Goal: Transaction & Acquisition: Purchase product/service

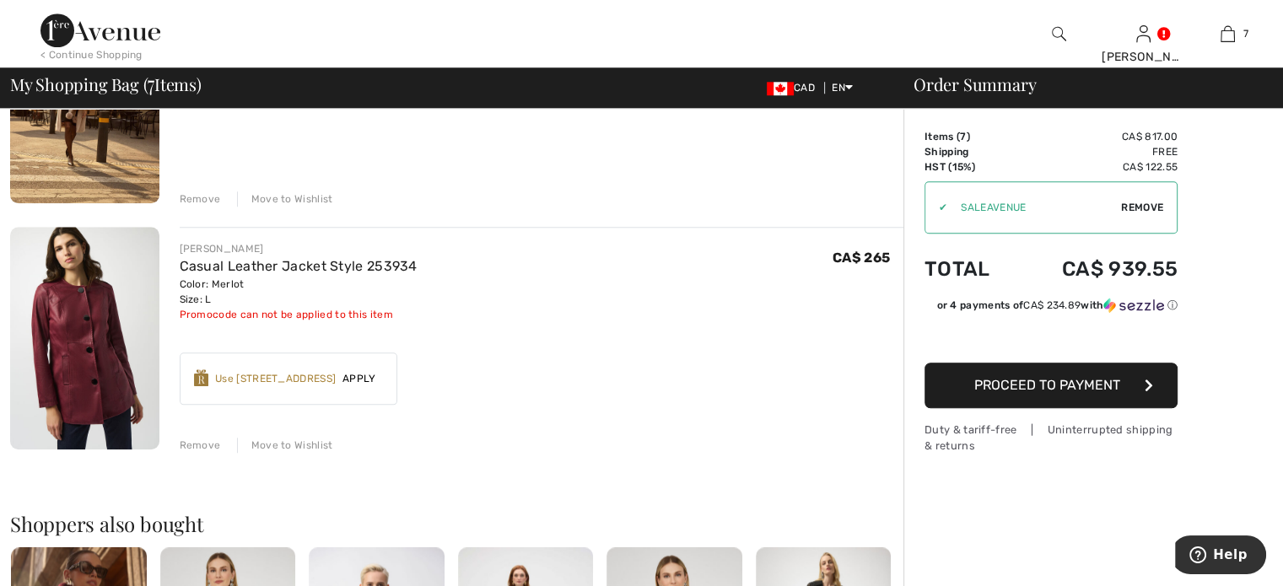
scroll to position [1687, 0]
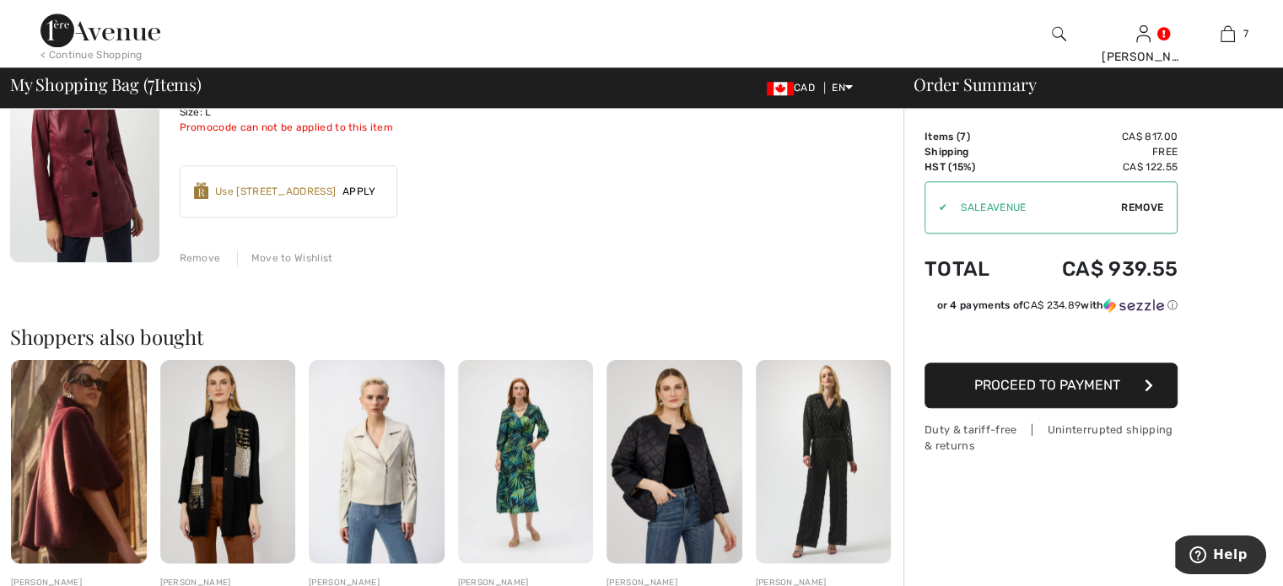
click at [295, 199] on div "Use 1000 Avenue Rewards" at bounding box center [275, 191] width 121 height 15
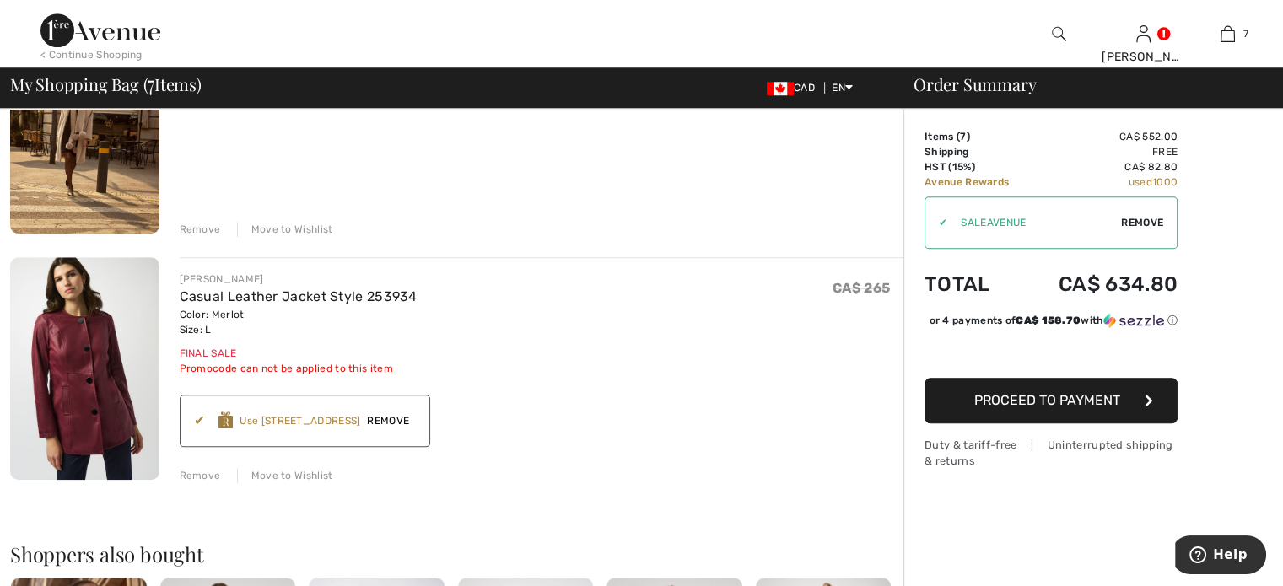
scroll to position [1434, 0]
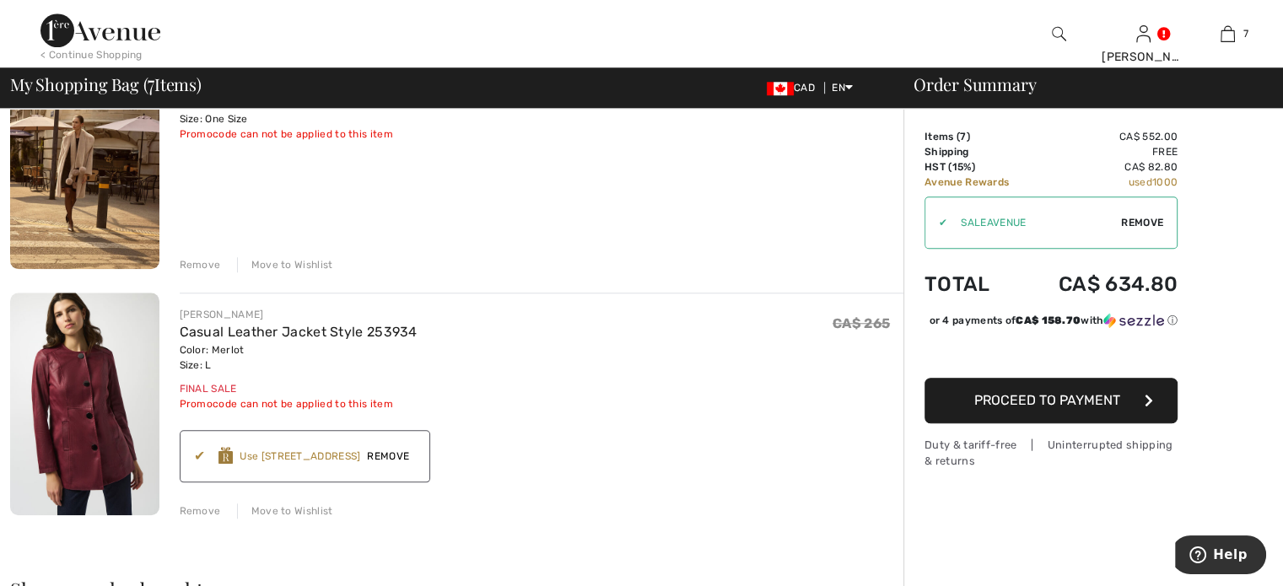
click at [210, 272] on div "Remove" at bounding box center [200, 264] width 41 height 15
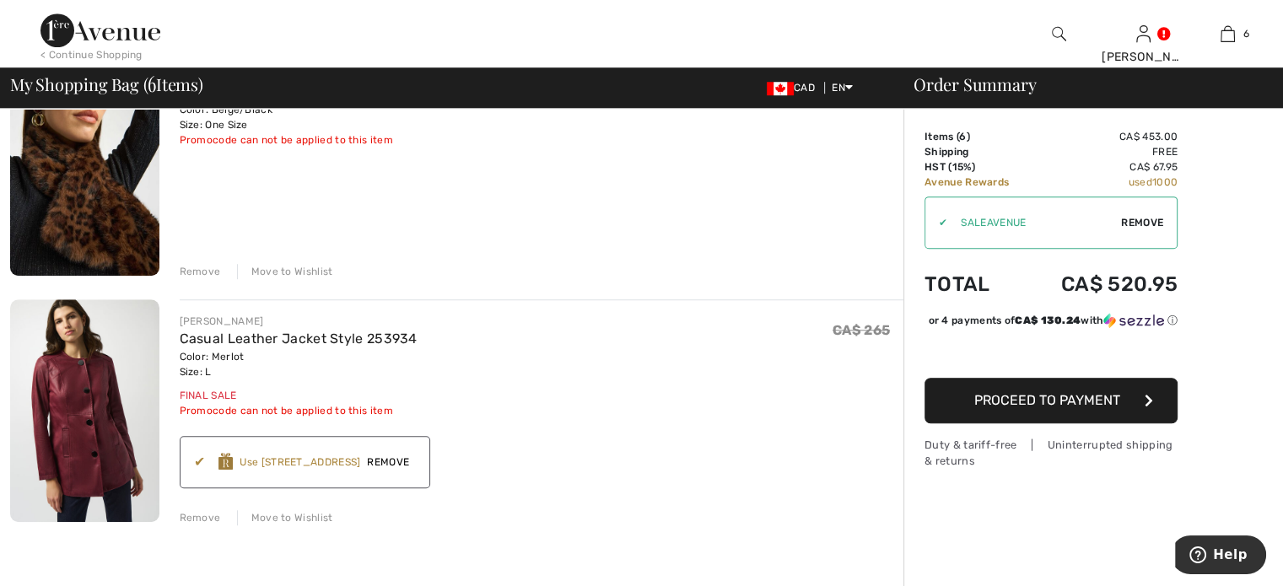
scroll to position [1181, 0]
click at [218, 279] on div "Remove" at bounding box center [200, 271] width 41 height 15
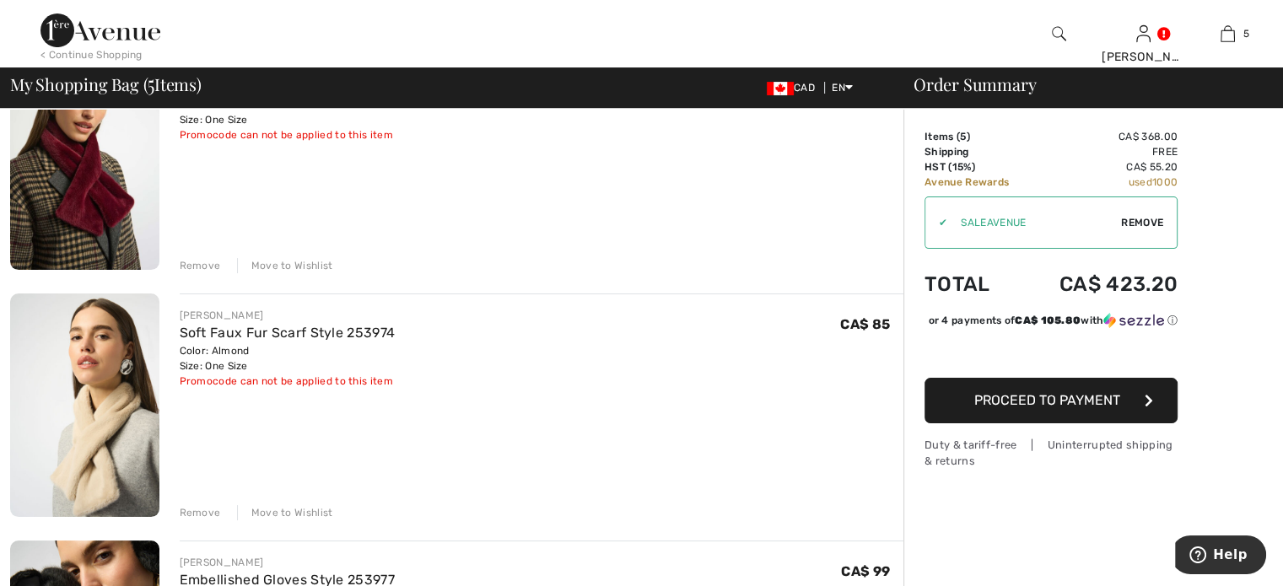
scroll to position [169, 0]
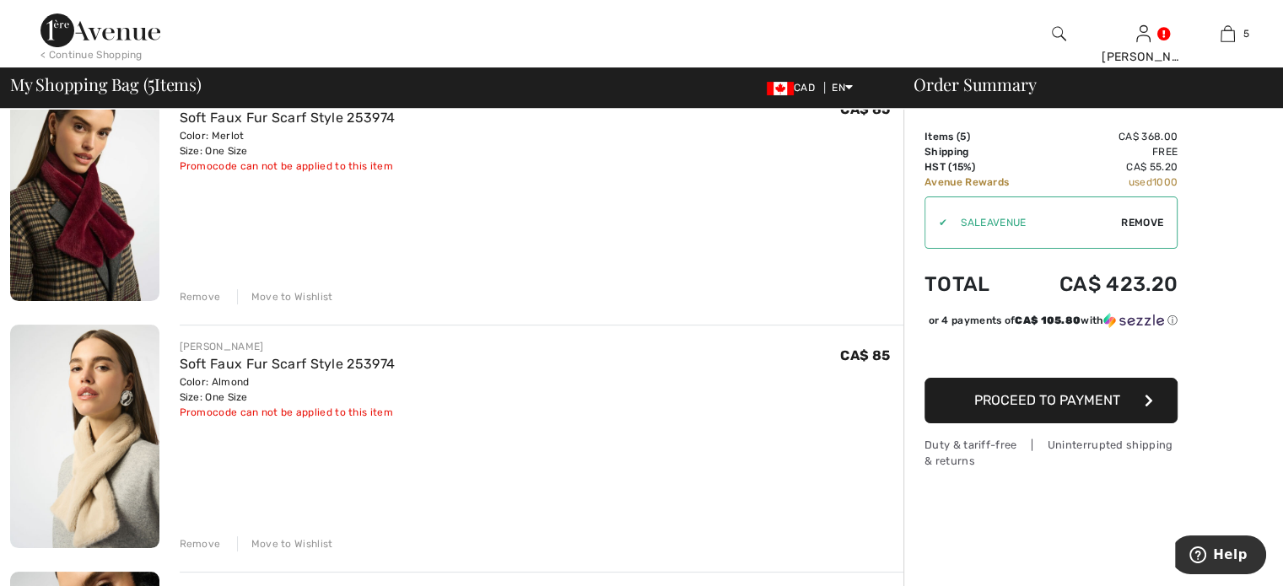
click at [212, 305] on div "Remove" at bounding box center [200, 296] width 41 height 15
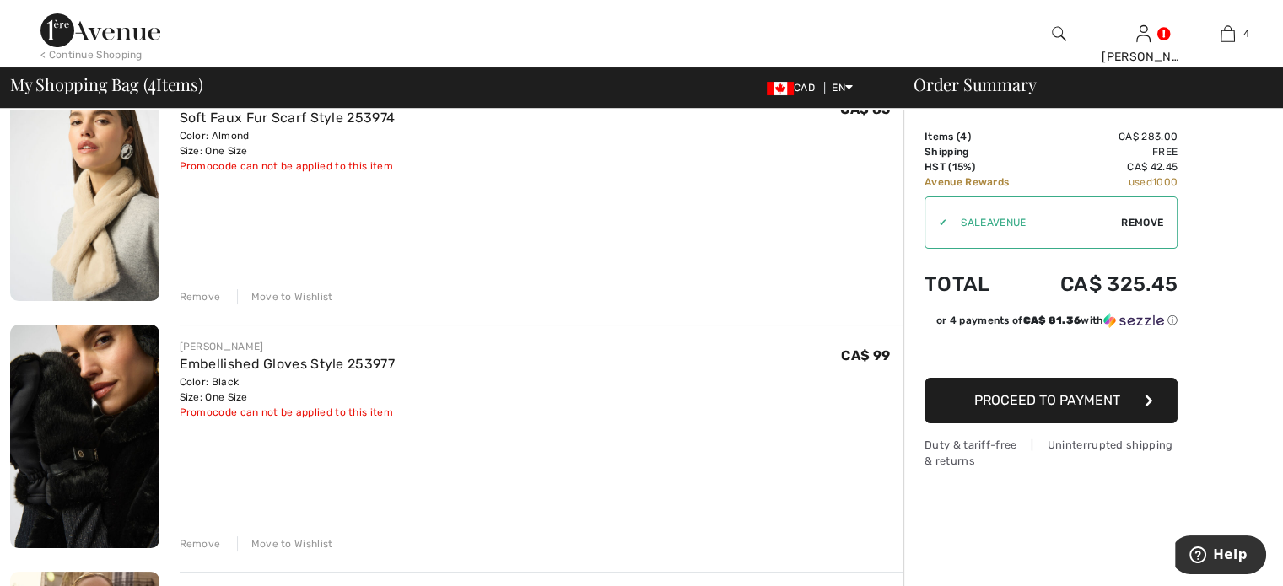
click at [213, 305] on div "Remove" at bounding box center [200, 296] width 41 height 15
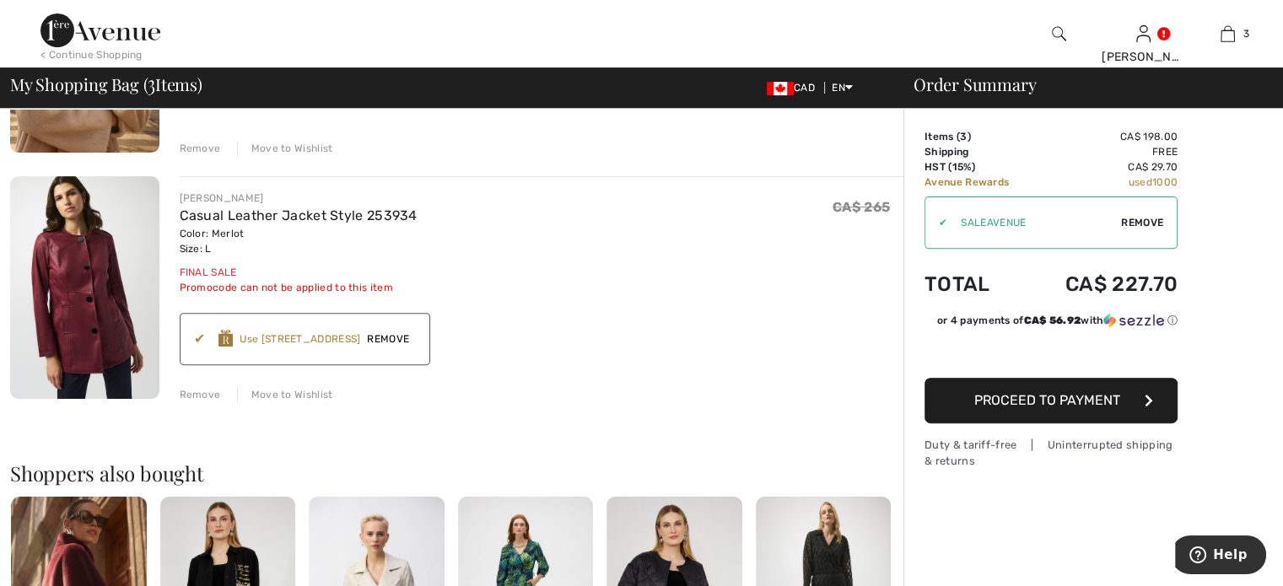
scroll to position [591, 0]
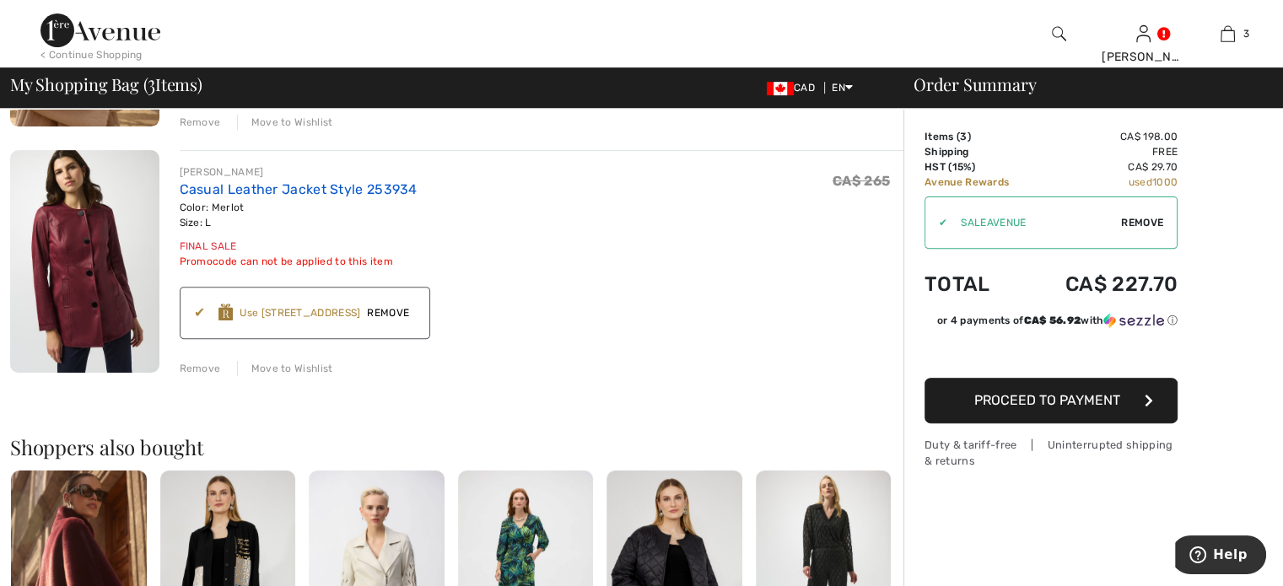
click at [386, 197] on link "Casual Leather Jacket Style 253934" at bounding box center [299, 189] width 238 height 16
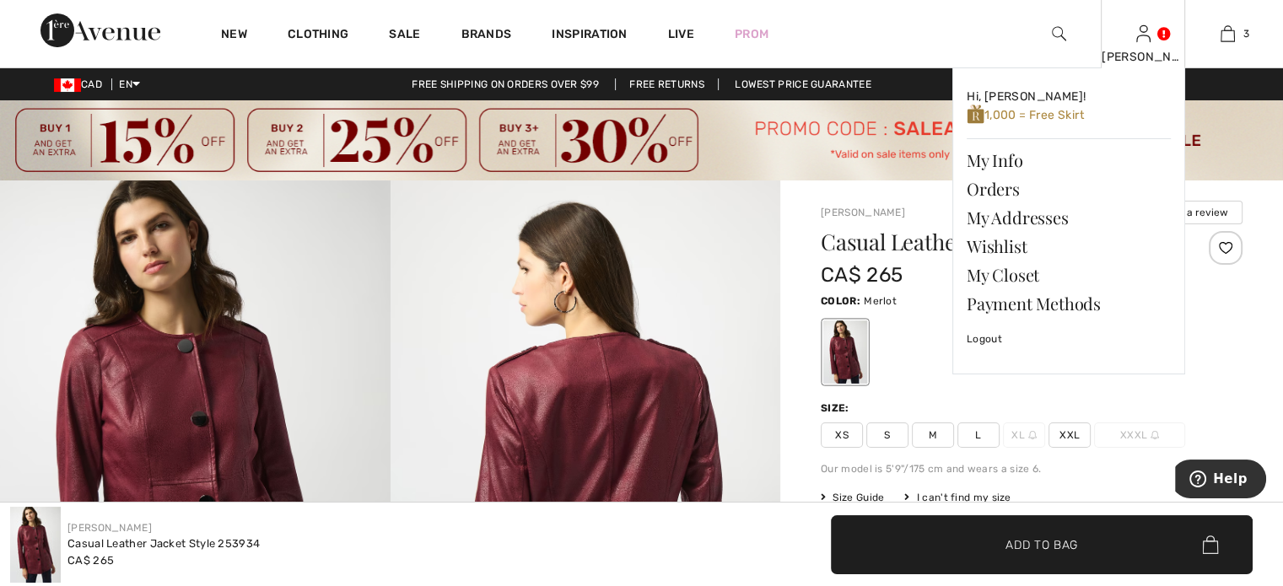
click at [1136, 35] on img at bounding box center [1143, 34] width 14 height 20
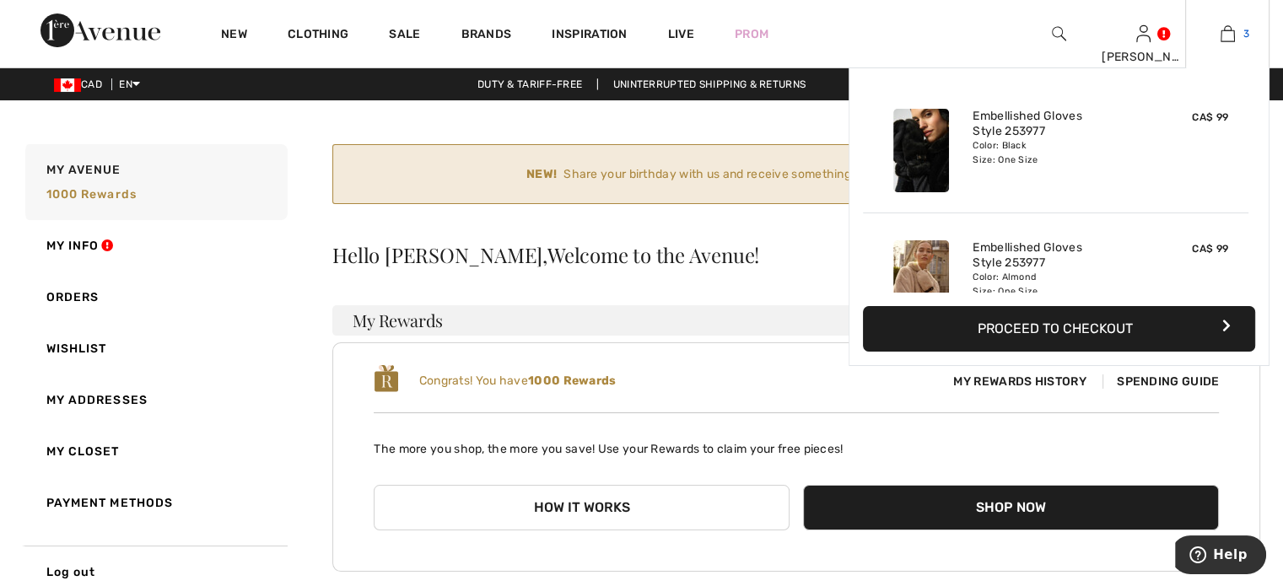
click at [1221, 35] on img at bounding box center [1228, 34] width 14 height 20
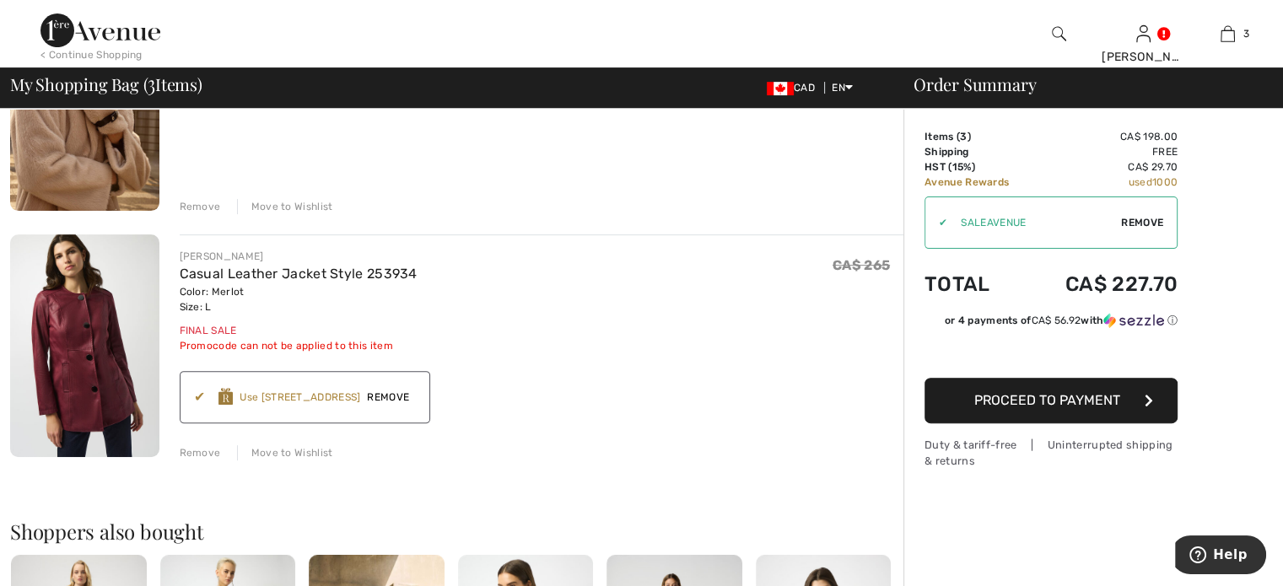
scroll to position [591, 0]
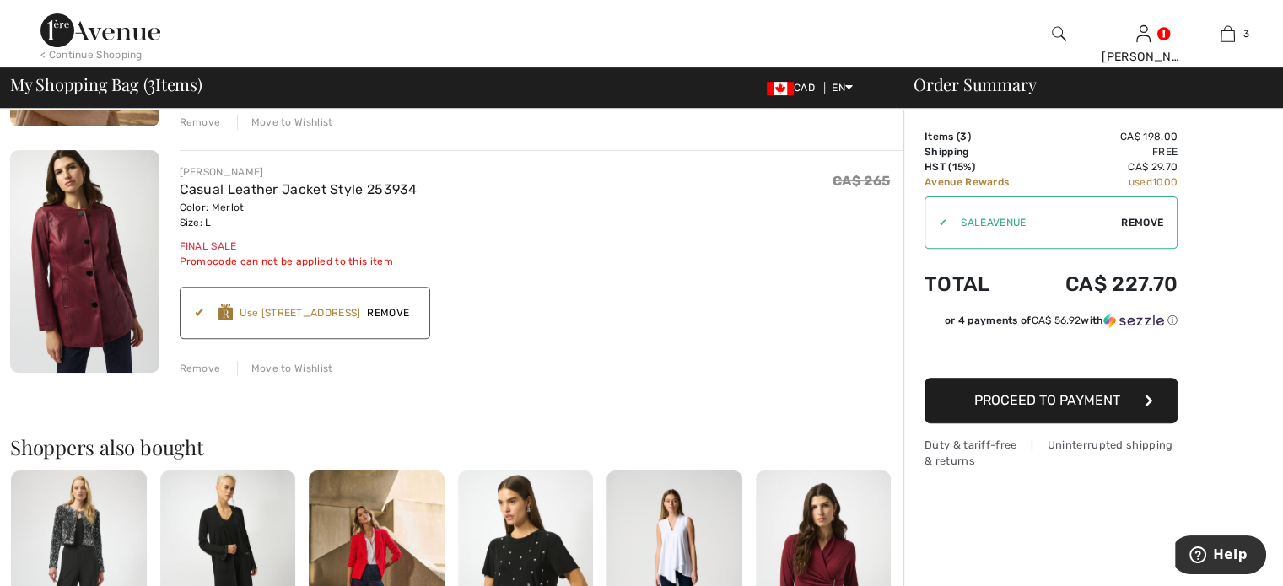
click at [416, 321] on span "Remove" at bounding box center [388, 312] width 56 height 15
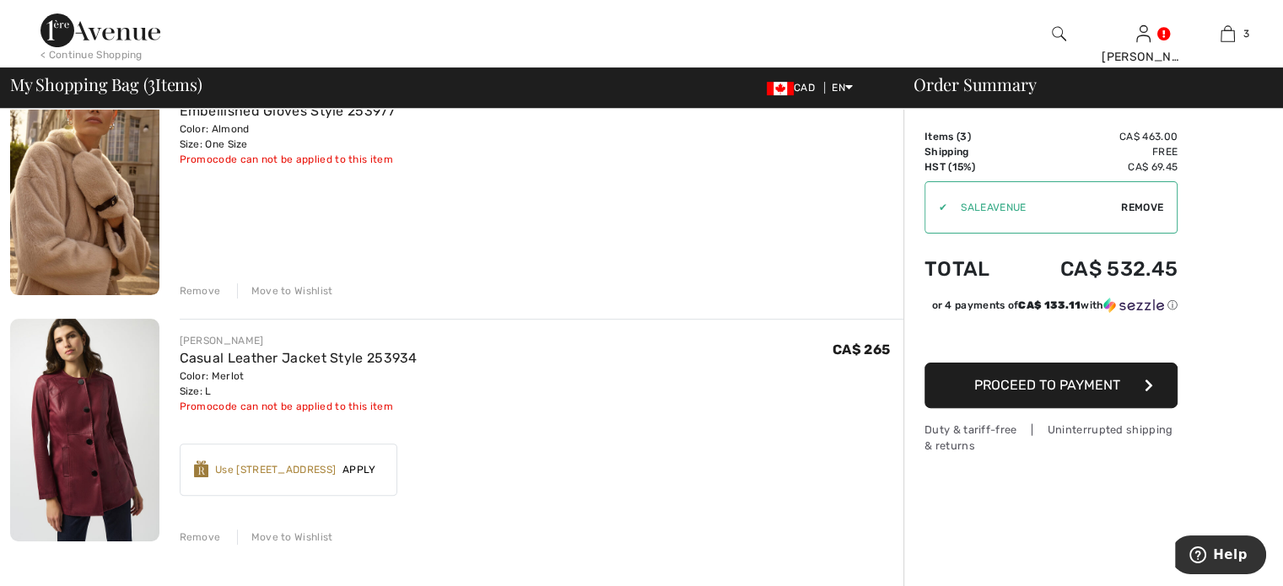
scroll to position [0, 0]
